Goal: Navigation & Orientation: Find specific page/section

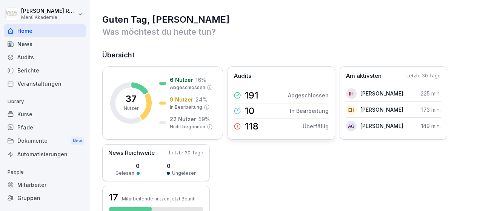
click at [294, 92] on p "Abgeschlossen" at bounding box center [308, 95] width 41 height 8
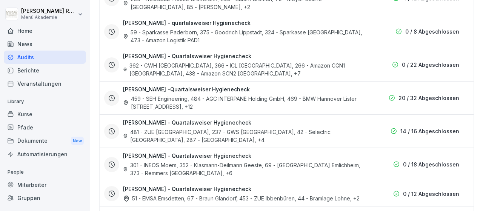
scroll to position [310, 0]
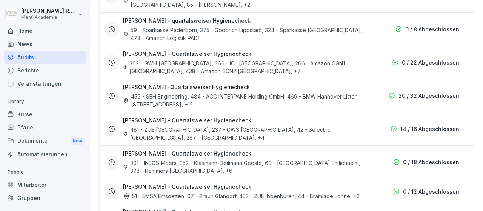
click at [339, 129] on div "481 - ZUE Lüdinghausen, 237 - GWS [GEOGRAPHIC_DATA], 42 - Selectric [GEOGRAPHIC…" at bounding box center [244, 134] width 242 height 16
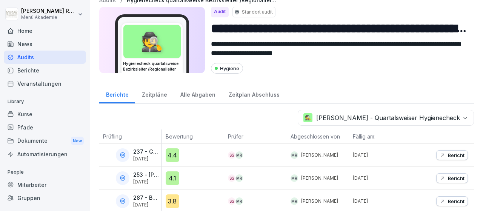
scroll to position [9, 0]
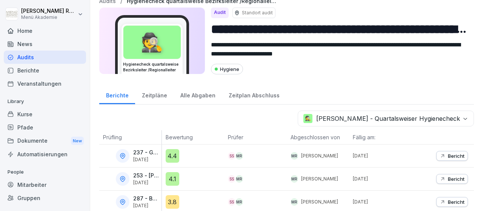
click at [29, 182] on div "Mitarbeiter" at bounding box center [45, 184] width 82 height 13
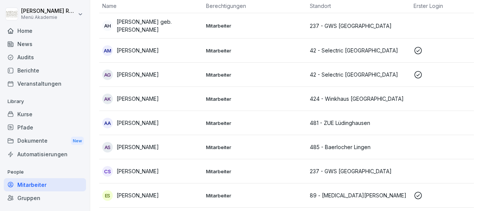
scroll to position [75, 0]
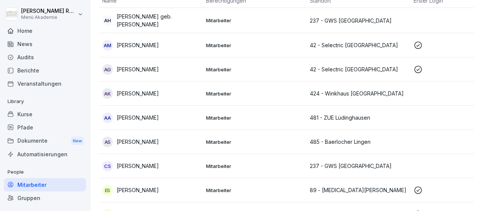
click at [396, 17] on p "237 - GWS [GEOGRAPHIC_DATA]" at bounding box center [359, 21] width 98 height 8
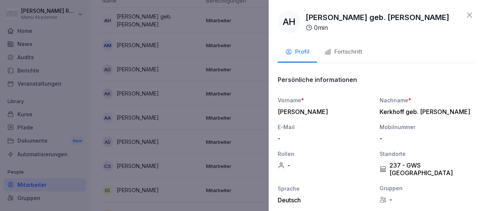
click at [466, 14] on icon at bounding box center [469, 15] width 9 height 9
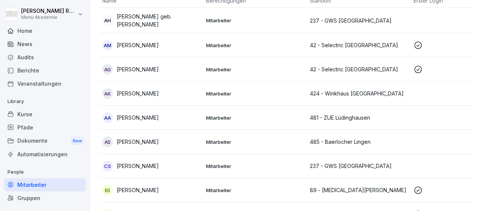
click at [221, 135] on td "Mitarbeiter" at bounding box center [255, 142] width 104 height 24
